Goal: Information Seeking & Learning: Understand process/instructions

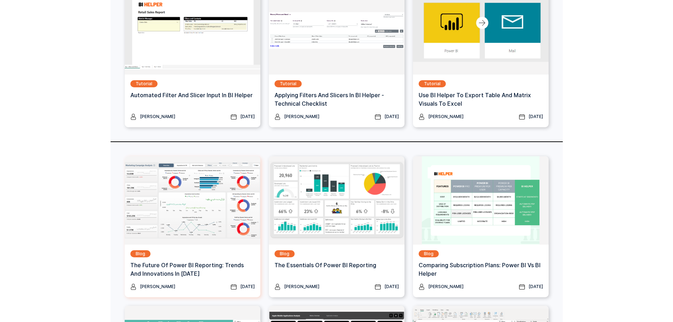
scroll to position [283, 0]
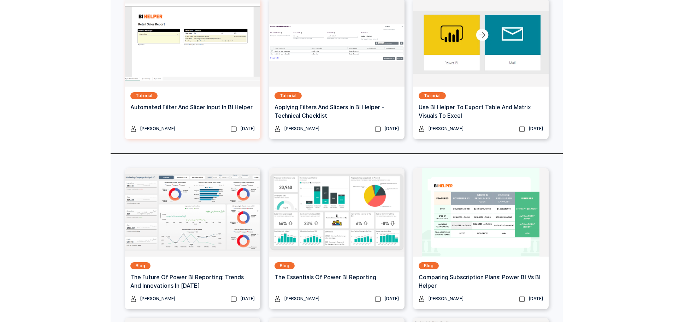
click at [222, 74] on img at bounding box center [193, 42] width 136 height 88
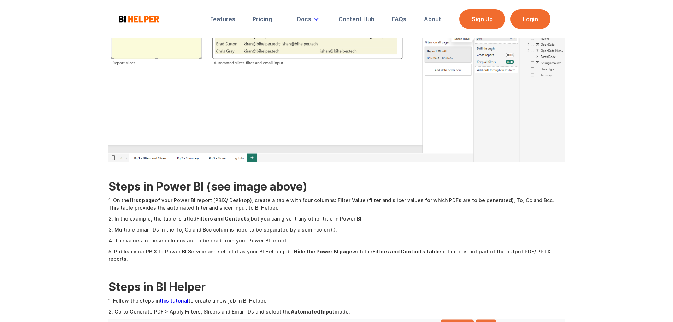
scroll to position [241, 0]
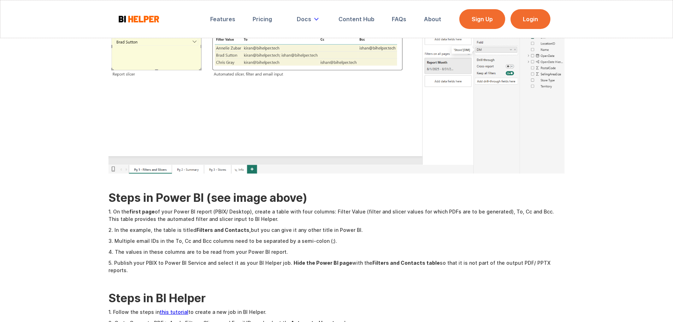
drag, startPoint x: 191, startPoint y: 208, endPoint x: 388, endPoint y: 206, distance: 196.5
click at [388, 206] on div "Automated filter and slicer input is a powerful feature in BI Helper to apply u…" at bounding box center [336, 278] width 457 height 771
drag, startPoint x: 111, startPoint y: 218, endPoint x: 320, endPoint y: 215, distance: 208.9
click at [320, 215] on div "Automated filter and slicer input is a powerful feature in BI Helper to apply u…" at bounding box center [336, 278] width 457 height 771
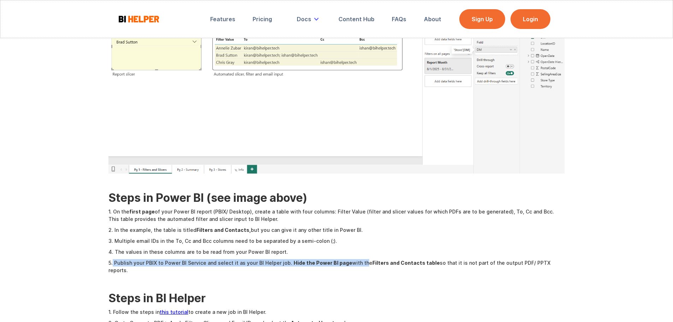
drag, startPoint x: 113, startPoint y: 244, endPoint x: 359, endPoint y: 242, distance: 246.0
click at [359, 259] on p "5. Publish your PBIX to Power BI Service and select it as your BI Helper job. H…" at bounding box center [336, 266] width 457 height 15
drag, startPoint x: 359, startPoint y: 242, endPoint x: 110, endPoint y: 242, distance: 248.8
click at [110, 259] on p "5. Publish your PBIX to Power BI Service and select it as your BI Helper job. H…" at bounding box center [336, 266] width 457 height 15
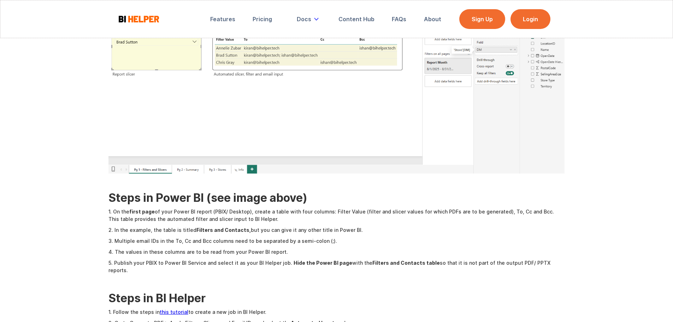
click at [123, 248] on p "4. The values in these columns are to be read from your Power BI report." at bounding box center [336, 251] width 457 height 7
drag, startPoint x: 160, startPoint y: 244, endPoint x: 288, endPoint y: 236, distance: 127.8
click at [288, 236] on div "Automated filter and slicer input is a powerful feature in BI Helper to apply u…" at bounding box center [336, 278] width 457 height 771
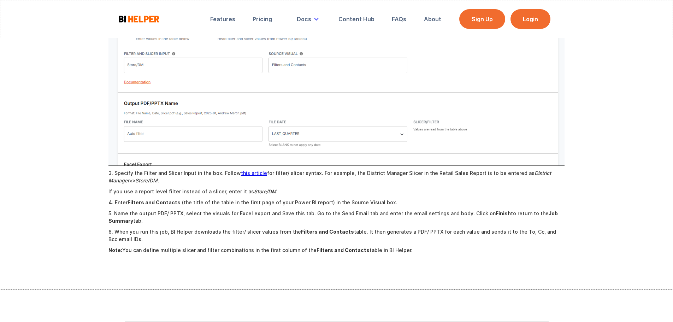
scroll to position [665, 0]
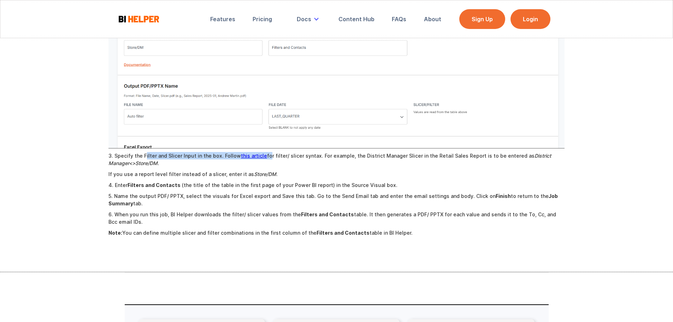
drag, startPoint x: 144, startPoint y: 129, endPoint x: 264, endPoint y: 132, distance: 119.5
click at [264, 152] on p "3. Specify the Filter and Slicer Input in the box. Follow this article for filt…" at bounding box center [336, 159] width 457 height 15
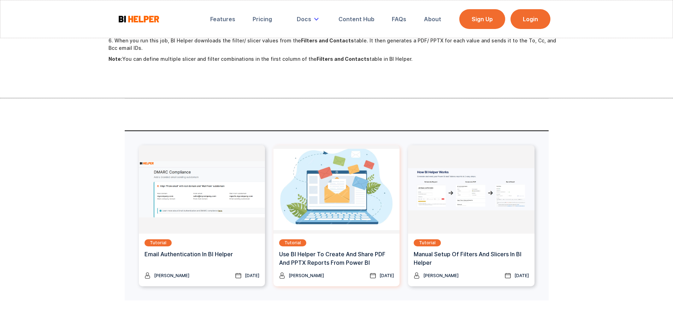
scroll to position [841, 0]
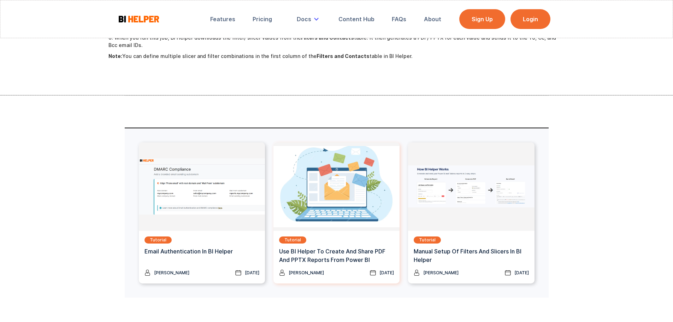
click at [344, 236] on div "Tutorial Use BI Helper To Create And Share PDF and PPTX Reports From Power BI" at bounding box center [336, 252] width 115 height 33
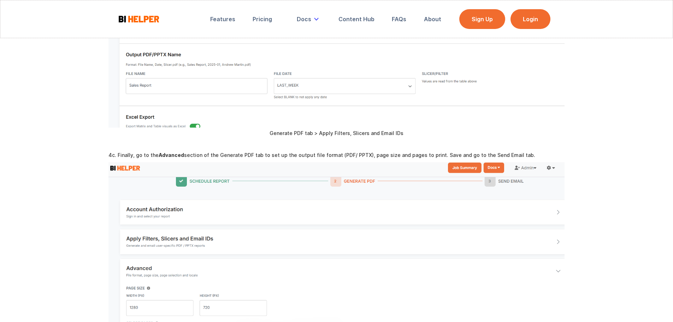
scroll to position [1272, 0]
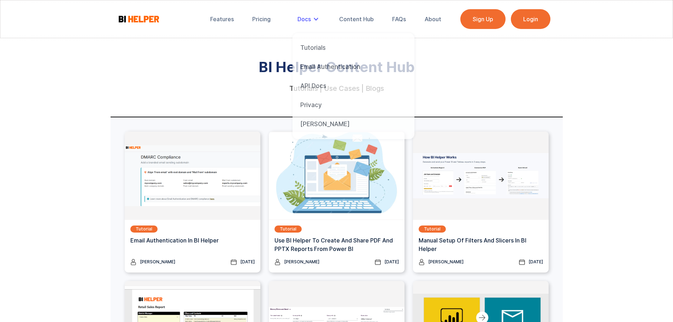
click at [313, 23] on div "Docs" at bounding box center [309, 19] width 33 height 16
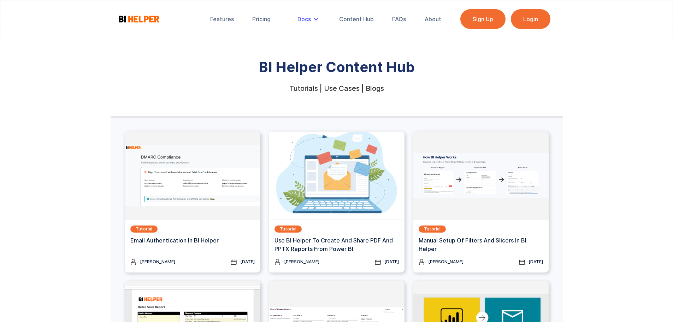
click at [309, 23] on div "Docs" at bounding box center [309, 19] width 33 height 16
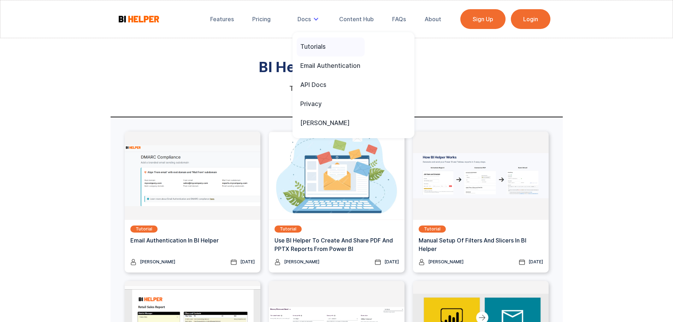
click at [315, 46] on div "Tutorials" at bounding box center [312, 47] width 25 height 8
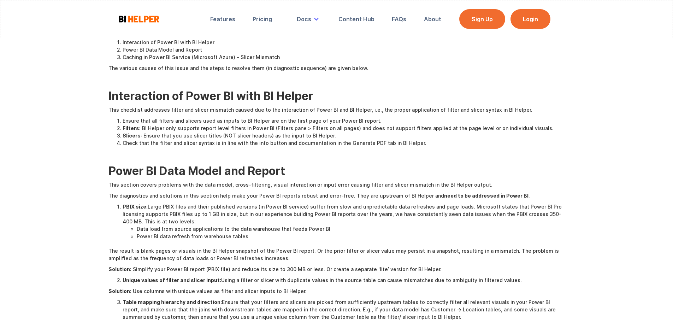
scroll to position [177, 0]
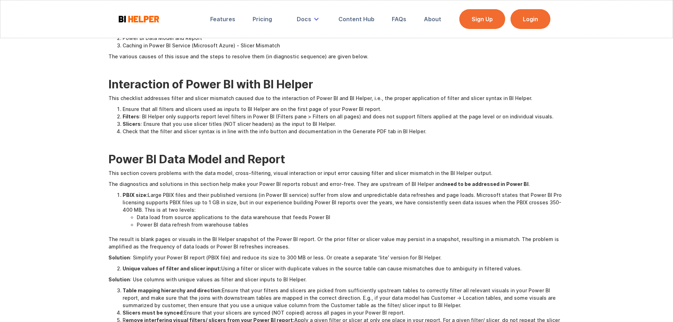
drag, startPoint x: 150, startPoint y: 114, endPoint x: 449, endPoint y: 123, distance: 298.7
click at [449, 123] on ol "Ensure that all filters and slicers used as inputs to BI Helper are on the firs…" at bounding box center [336, 120] width 457 height 30
click at [413, 129] on li "Check that the filter and slicer syntax is in line with the info button and doc…" at bounding box center [344, 131] width 442 height 7
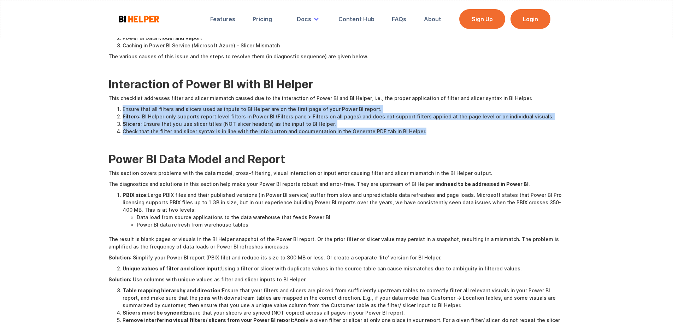
drag, startPoint x: 418, startPoint y: 133, endPoint x: 112, endPoint y: 111, distance: 306.8
click at [112, 111] on ol "Ensure that all filters and slicers used as inputs to BI Helper are on the firs…" at bounding box center [336, 120] width 457 height 30
drag, startPoint x: 119, startPoint y: 111, endPoint x: 430, endPoint y: 130, distance: 311.6
click at [430, 130] on ol "Ensure that all filters and slicers used as inputs to BI Helper are on the firs…" at bounding box center [336, 120] width 457 height 30
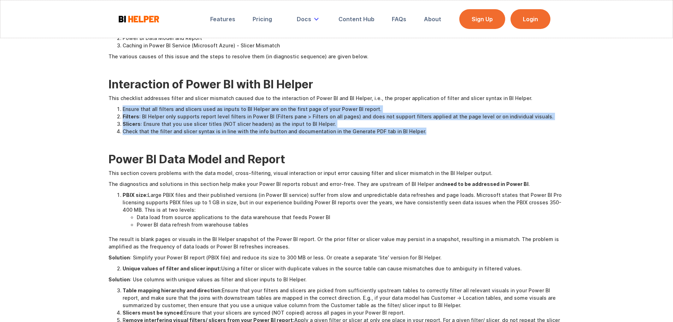
click at [430, 130] on li "Check that the filter and slicer syntax is in line with the info button and doc…" at bounding box center [344, 131] width 442 height 7
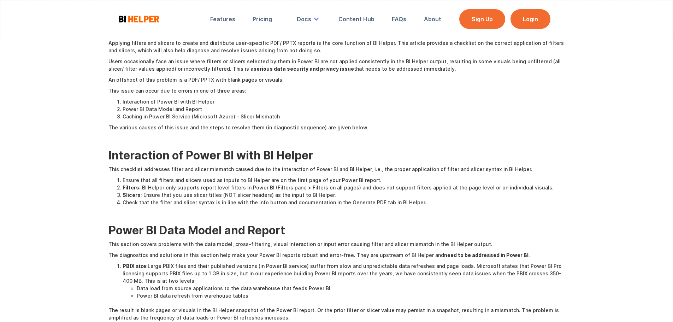
scroll to position [106, 0]
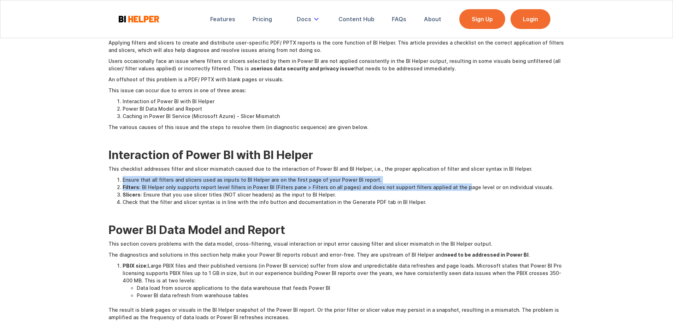
drag, startPoint x: 123, startPoint y: 178, endPoint x: 453, endPoint y: 188, distance: 330.2
click at [453, 188] on ol "Ensure that all filters and slicers used as inputs to BI Helper are on the firs…" at bounding box center [336, 191] width 457 height 30
click at [453, 188] on li "Filters : BI Helper only supports report level filters in Power BI (Filters pan…" at bounding box center [344, 186] width 442 height 7
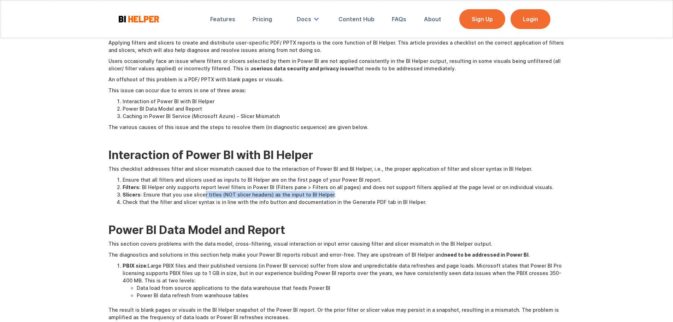
drag, startPoint x: 201, startPoint y: 193, endPoint x: 323, endPoint y: 191, distance: 121.9
click at [323, 191] on li "Slicers : Ensure that you use slicer titles (NOT slicer headers) as the input t…" at bounding box center [344, 194] width 442 height 7
drag, startPoint x: 145, startPoint y: 193, endPoint x: 325, endPoint y: 194, distance: 180.6
click at [325, 194] on li "Slicers : Ensure that you use slicer titles (NOT slicer headers) as the input t…" at bounding box center [344, 194] width 442 height 7
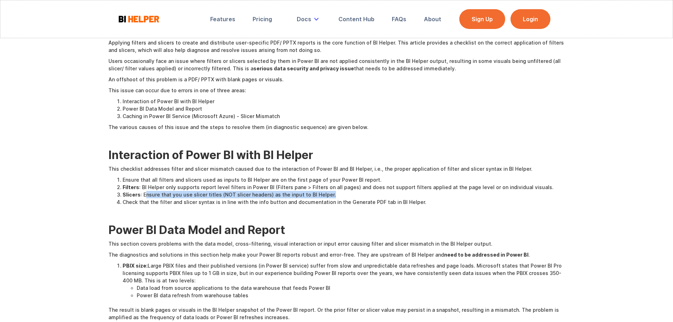
click at [325, 194] on li "Slicers : Ensure that you use slicer titles (NOT slicer headers) as the input t…" at bounding box center [344, 194] width 442 height 7
drag, startPoint x: 325, startPoint y: 194, endPoint x: 114, endPoint y: 192, distance: 211.3
click at [114, 192] on ol "Ensure that all filters and slicers used as inputs to BI Helper are on the firs…" at bounding box center [336, 191] width 457 height 30
click at [135, 192] on strong "Slicers" at bounding box center [132, 195] width 18 height 6
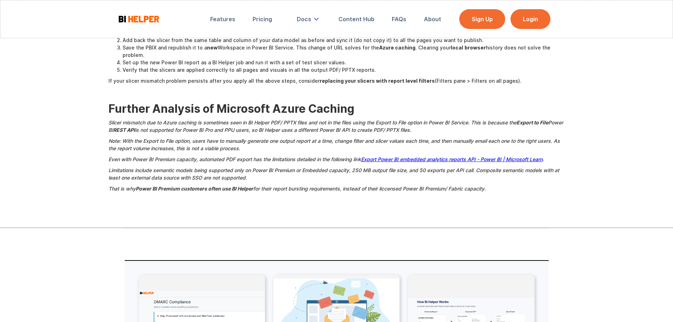
scroll to position [601, 0]
